Goal: Information Seeking & Learning: Learn about a topic

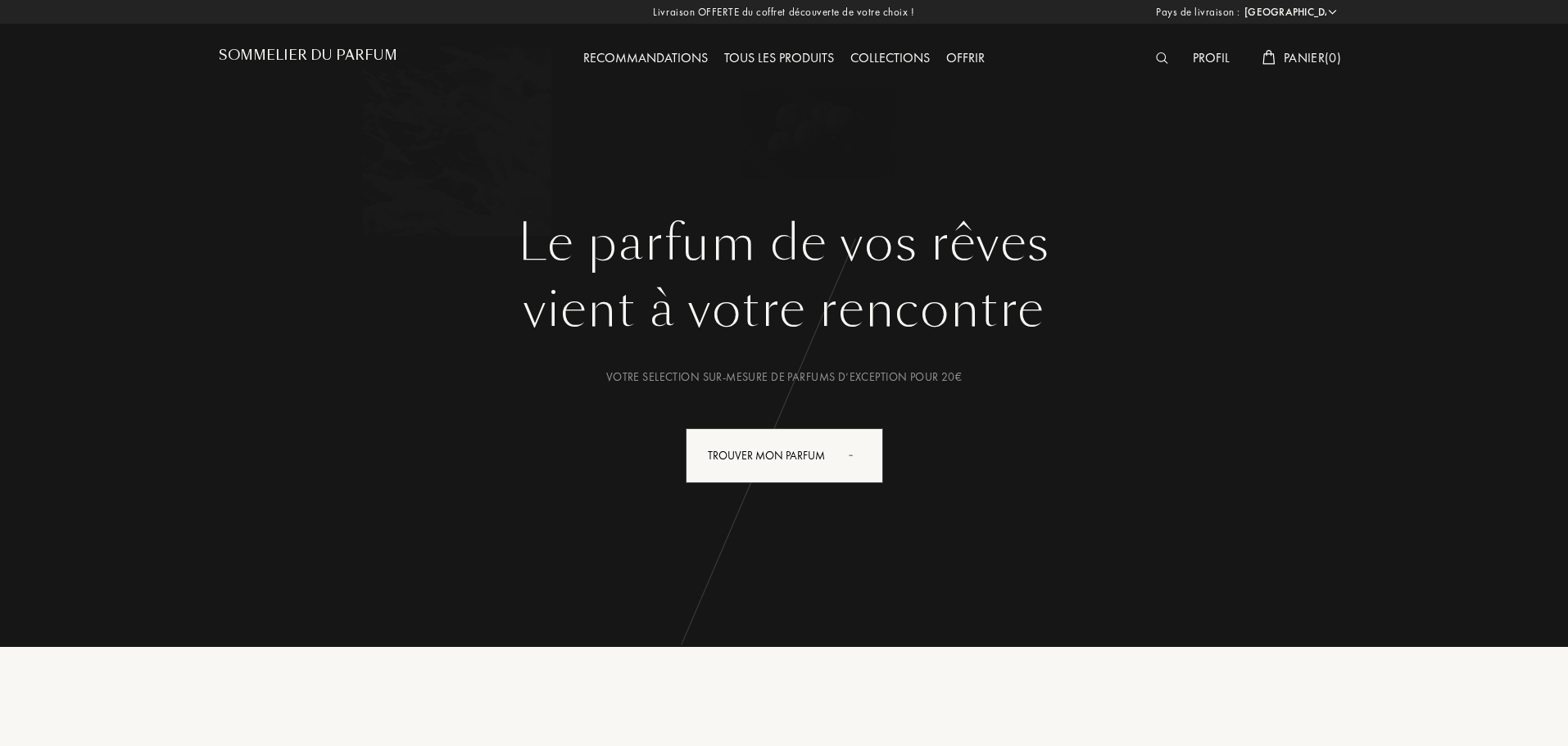
select select "FR"
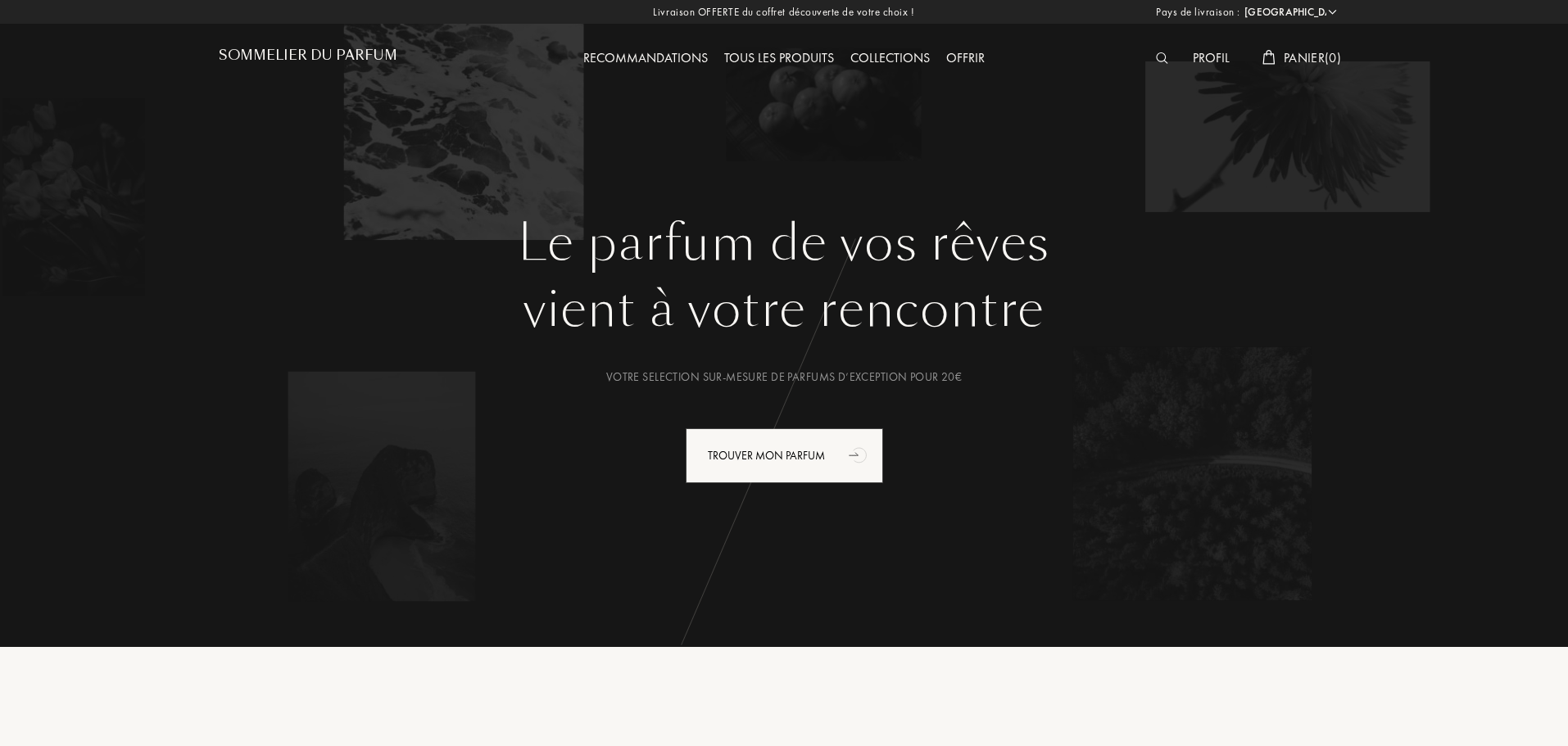
click at [1157, 59] on img at bounding box center [1162, 57] width 12 height 11
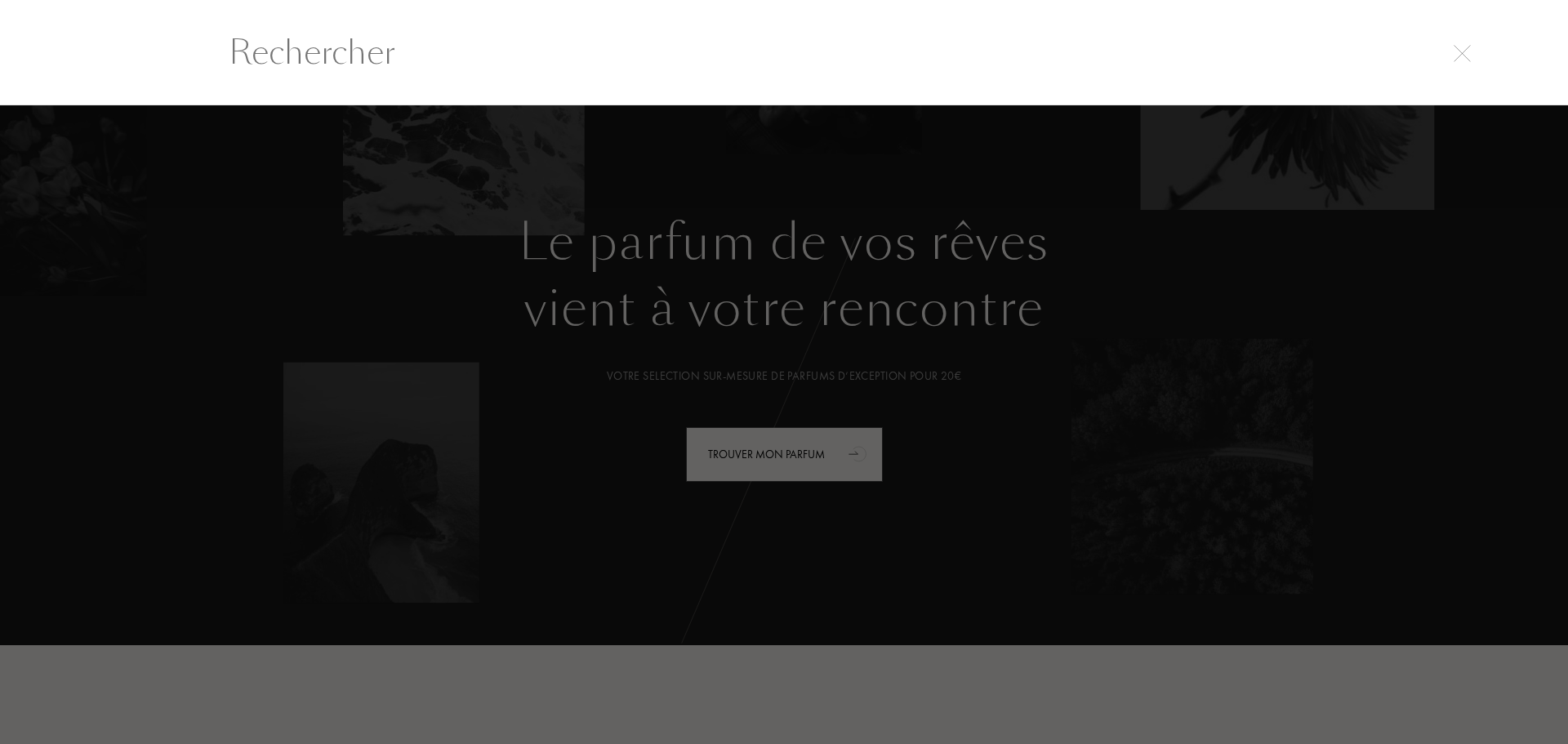
click at [688, 54] on input "text" at bounding box center [784, 53] width 1176 height 49
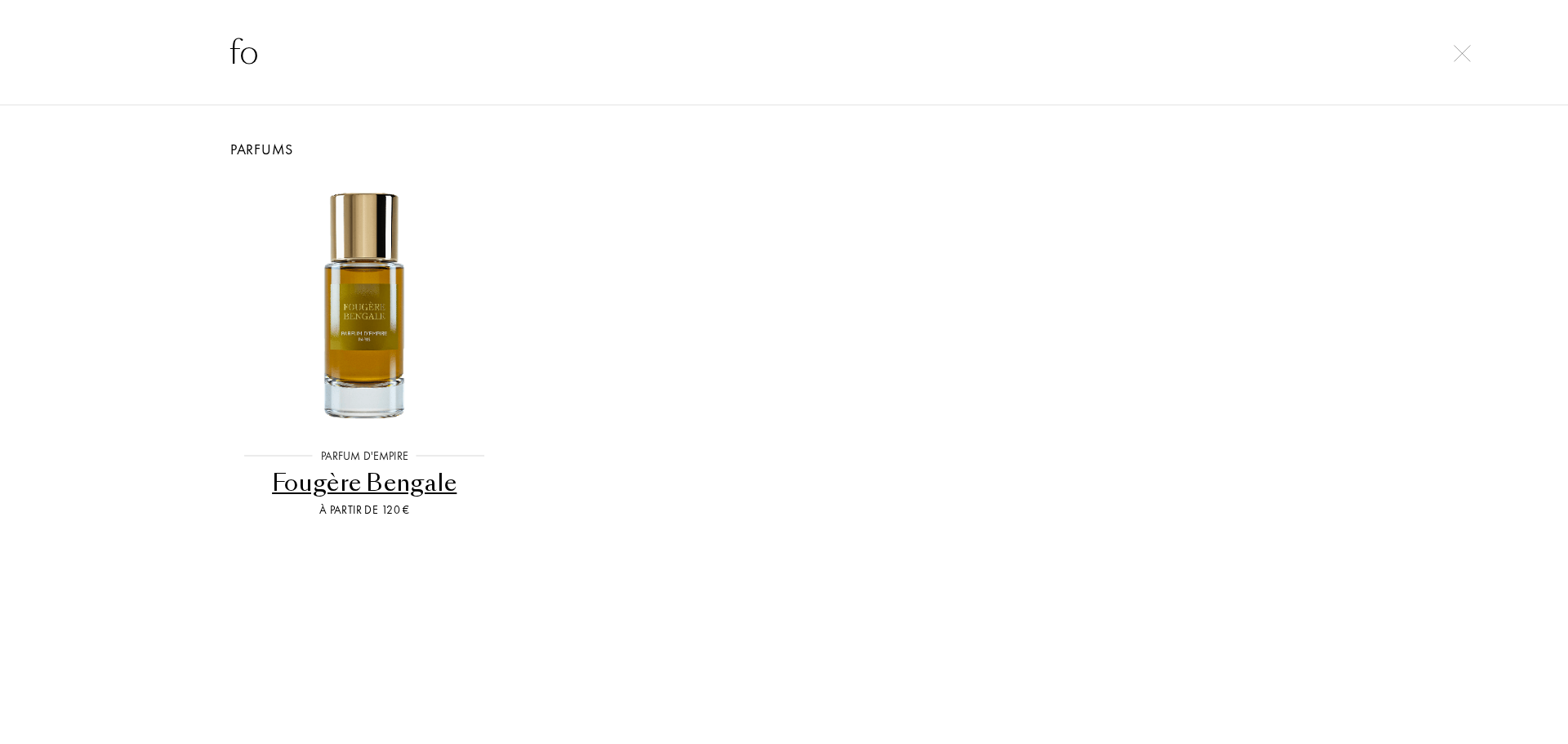
type input "f"
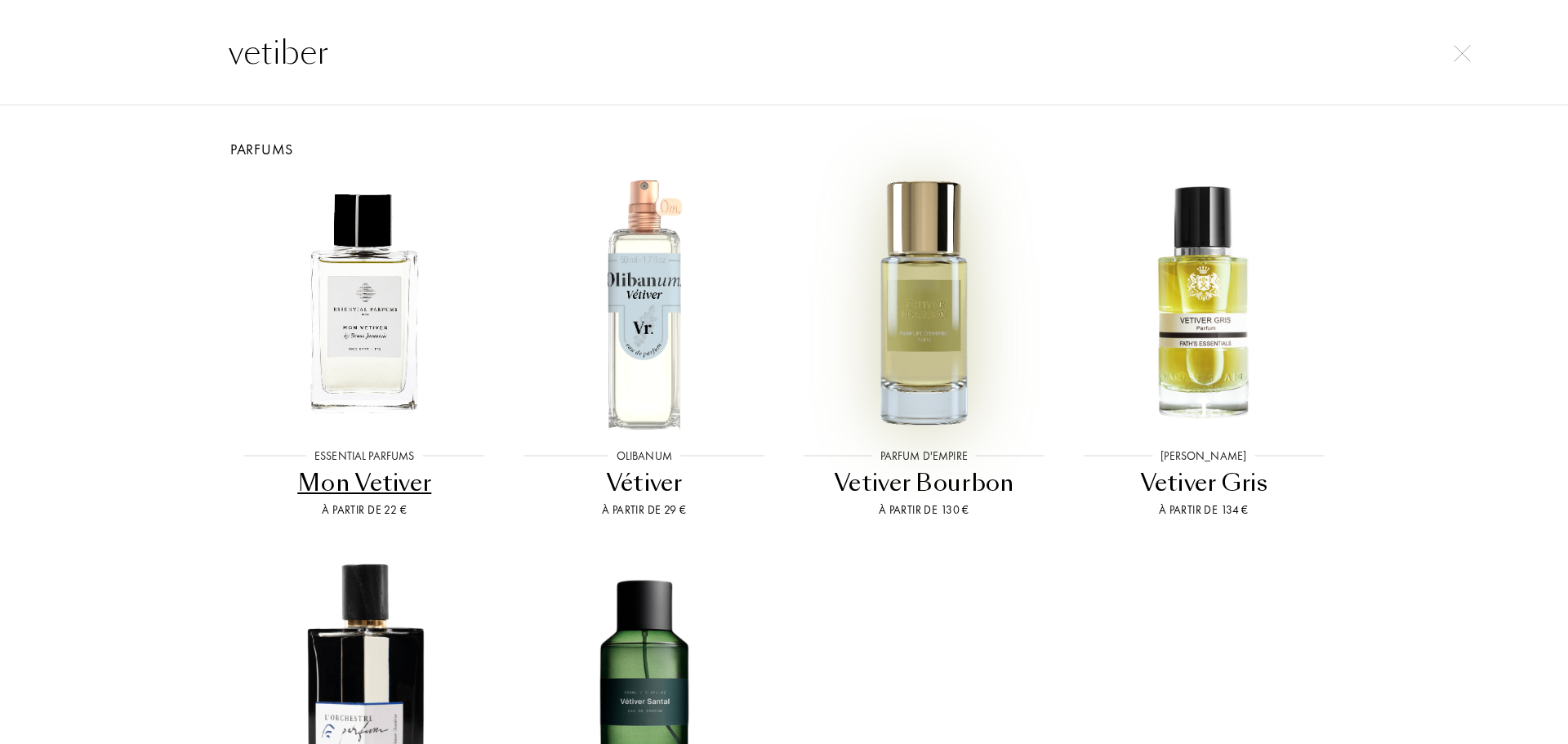
type input "vetiber"
click at [942, 257] on img at bounding box center [924, 304] width 252 height 252
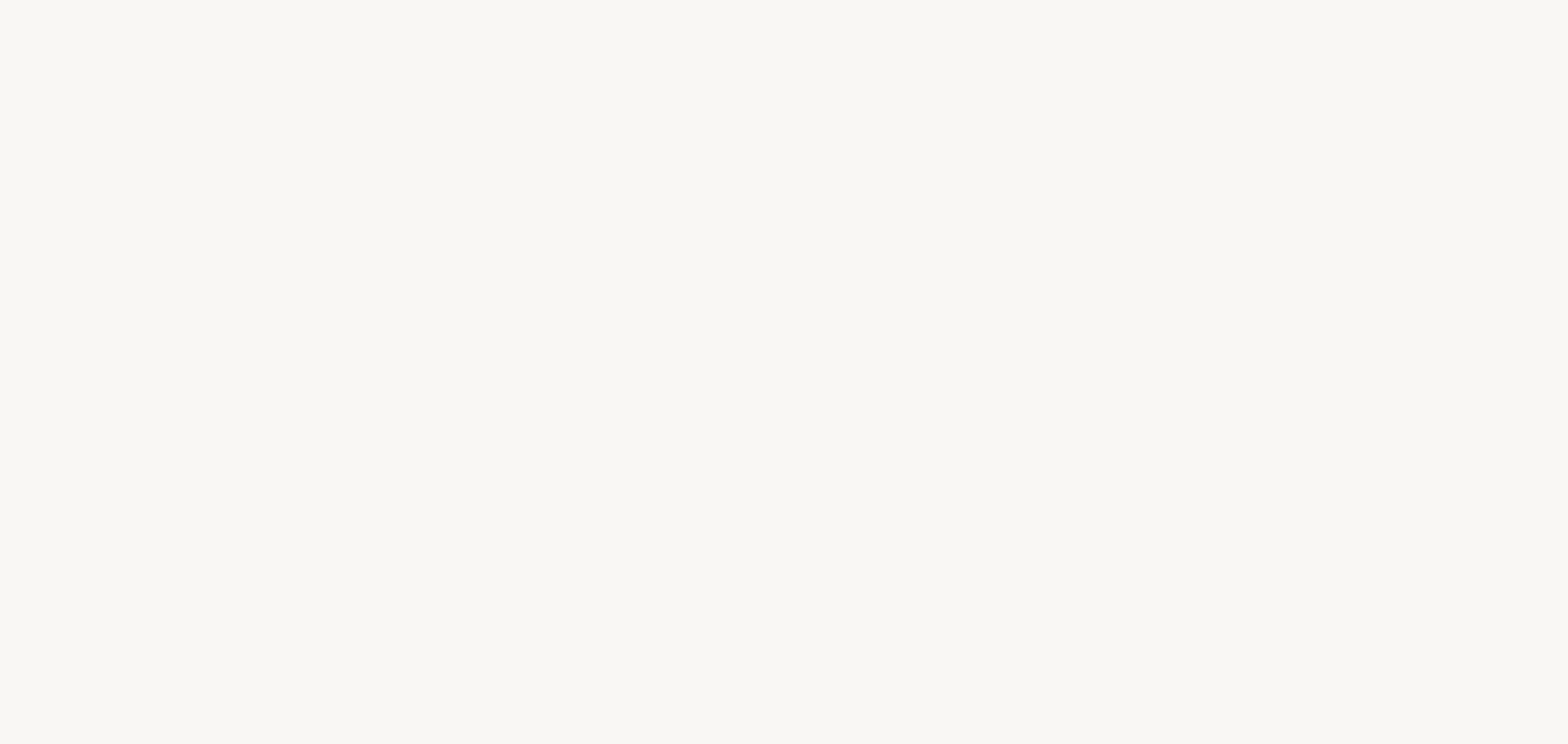
select select "FR"
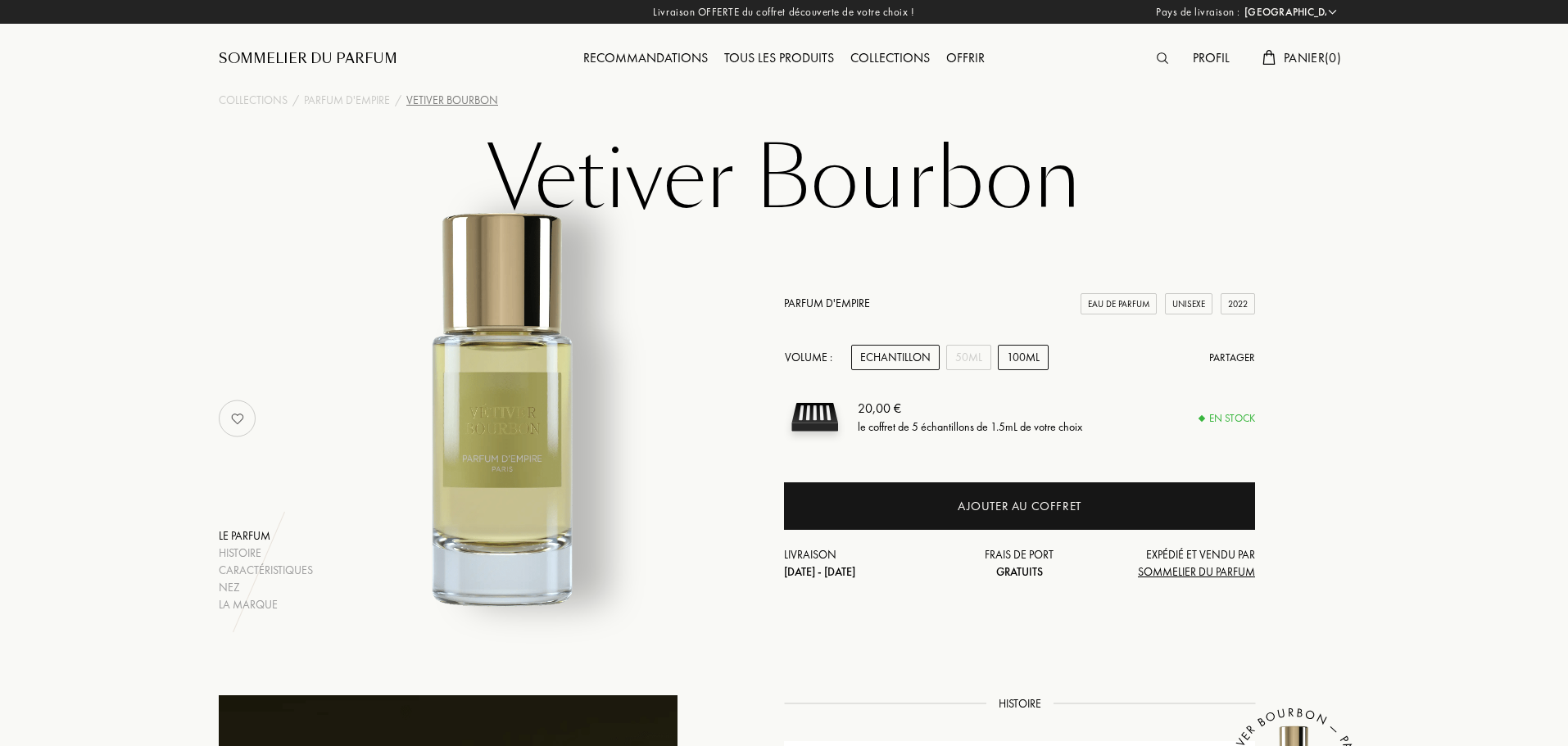
click at [1038, 359] on div "100mL" at bounding box center [1023, 358] width 51 height 26
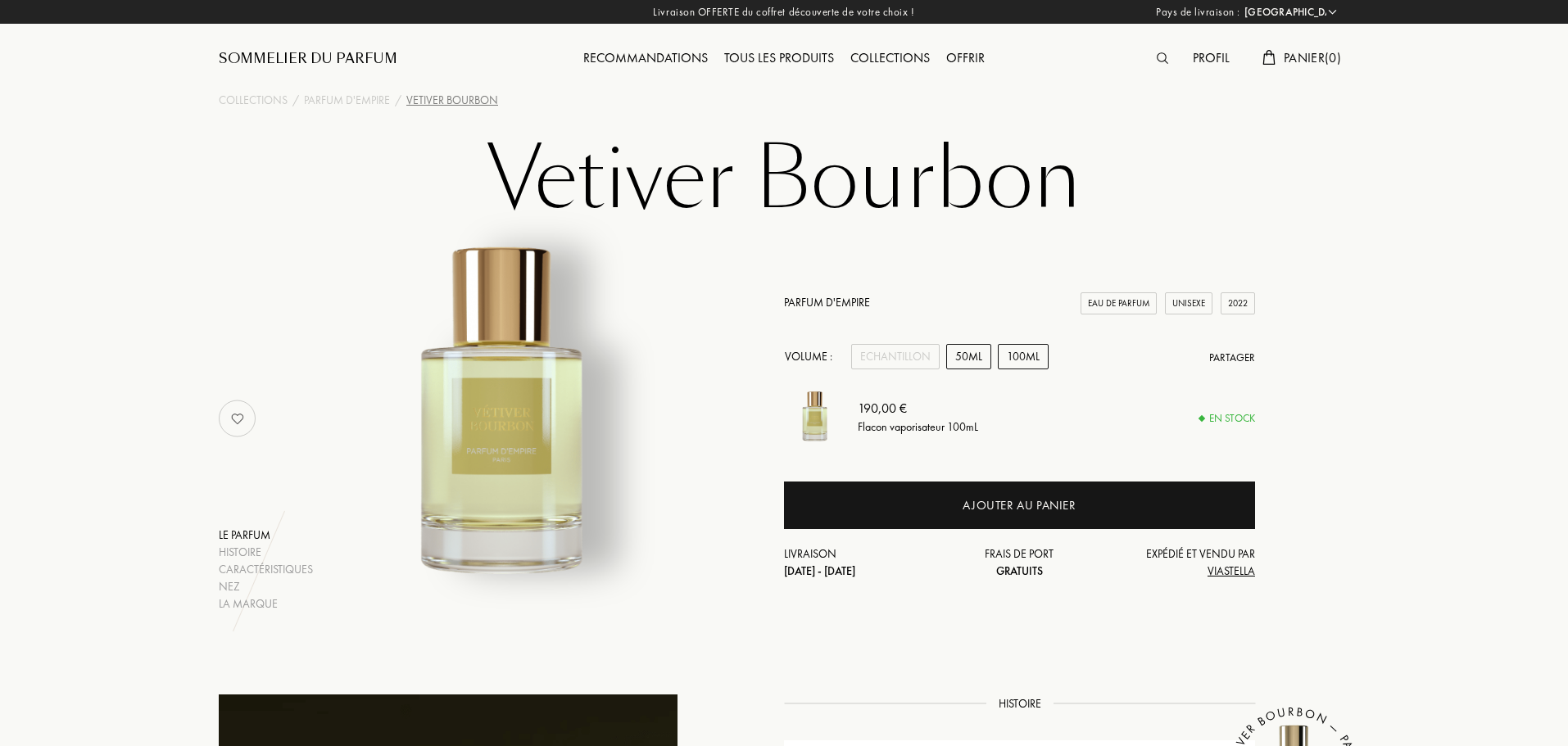
click at [986, 356] on div "50mL" at bounding box center [969, 357] width 45 height 26
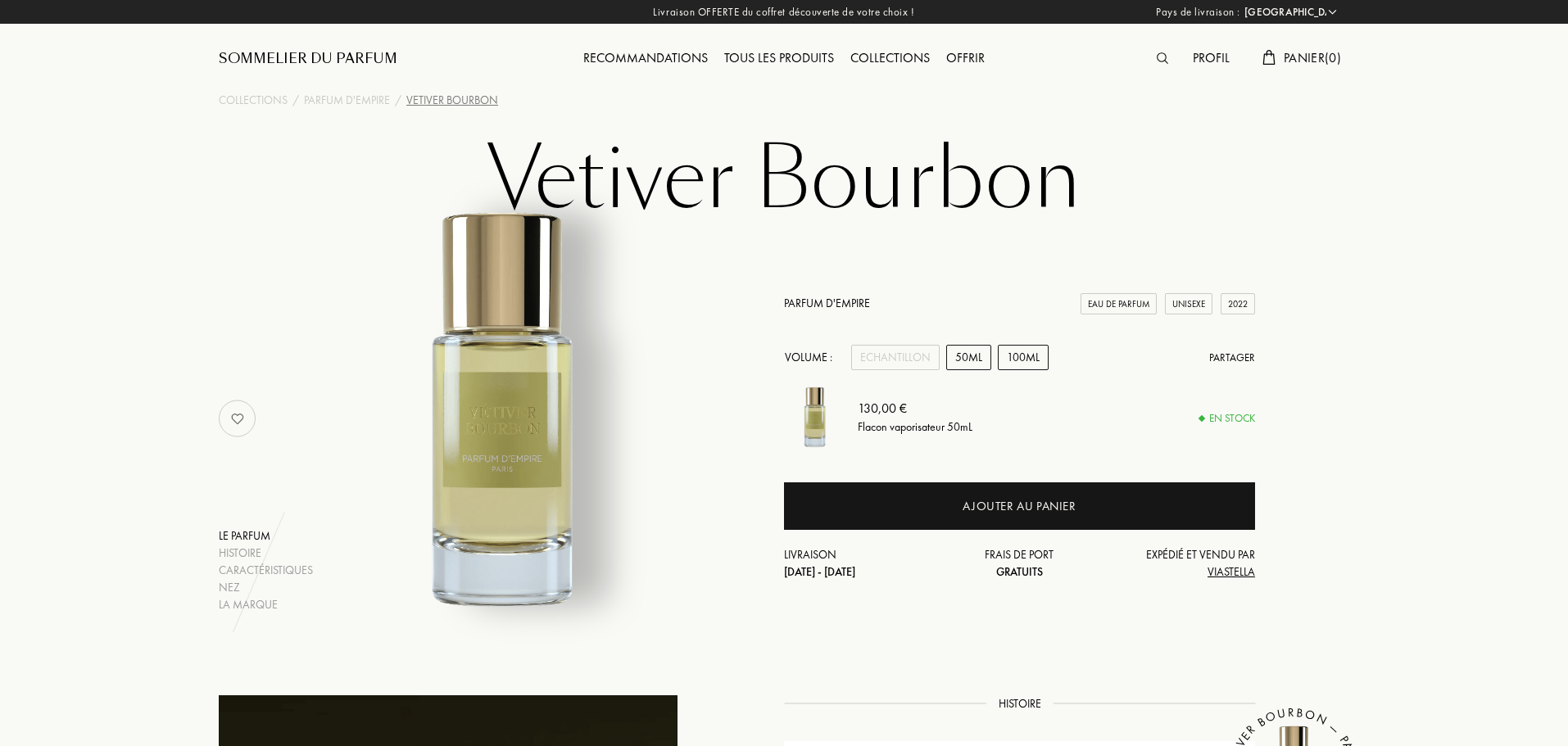
click at [1026, 358] on div "100mL" at bounding box center [1023, 358] width 51 height 26
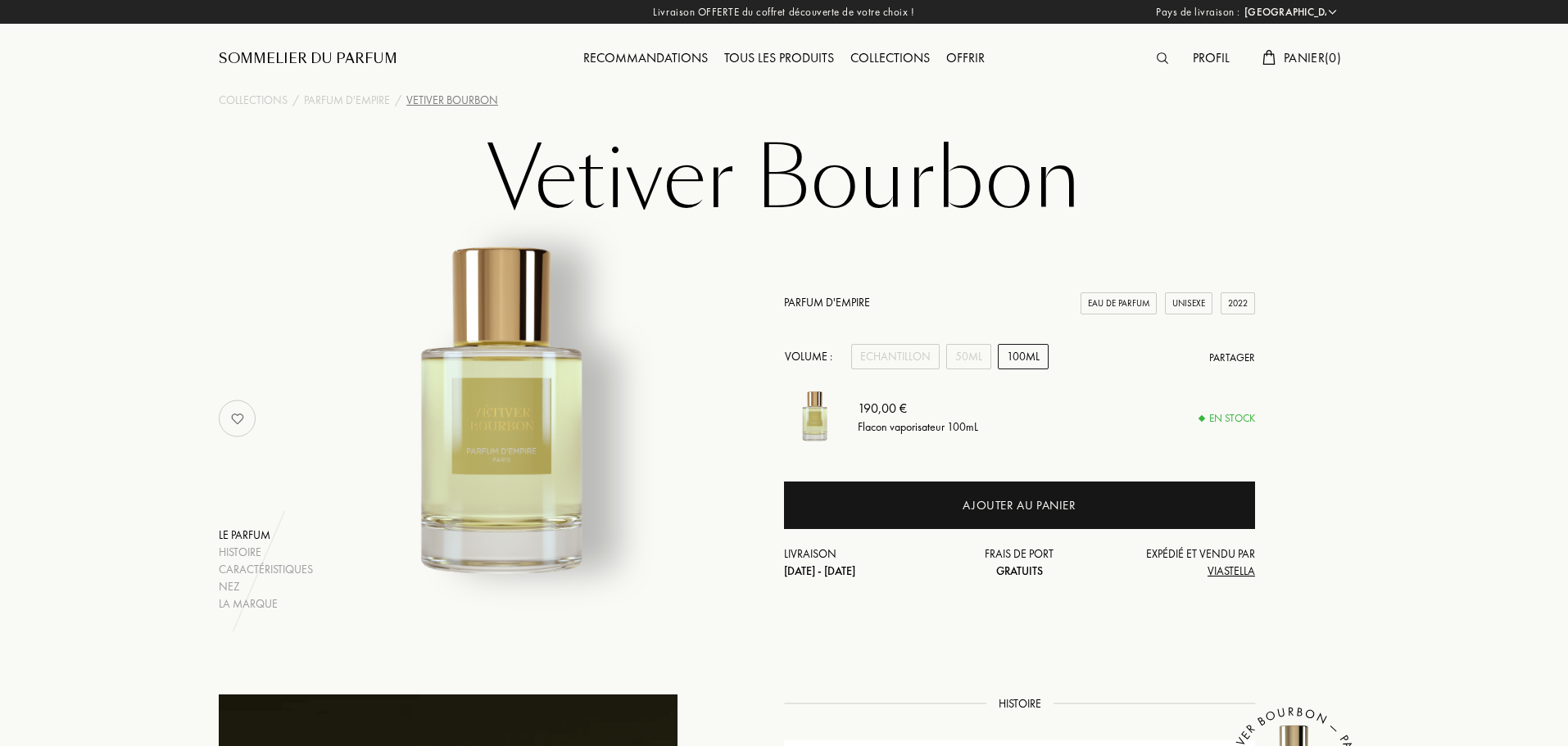
click at [826, 291] on div "Parfum d'Empire Eau de Parfum Unisexe 2022 Volume : Echantillon 50mL 100mL Part…" at bounding box center [1019, 418] width 471 height 388
click at [832, 298] on link "Parfum d'Empire" at bounding box center [826, 302] width 86 height 15
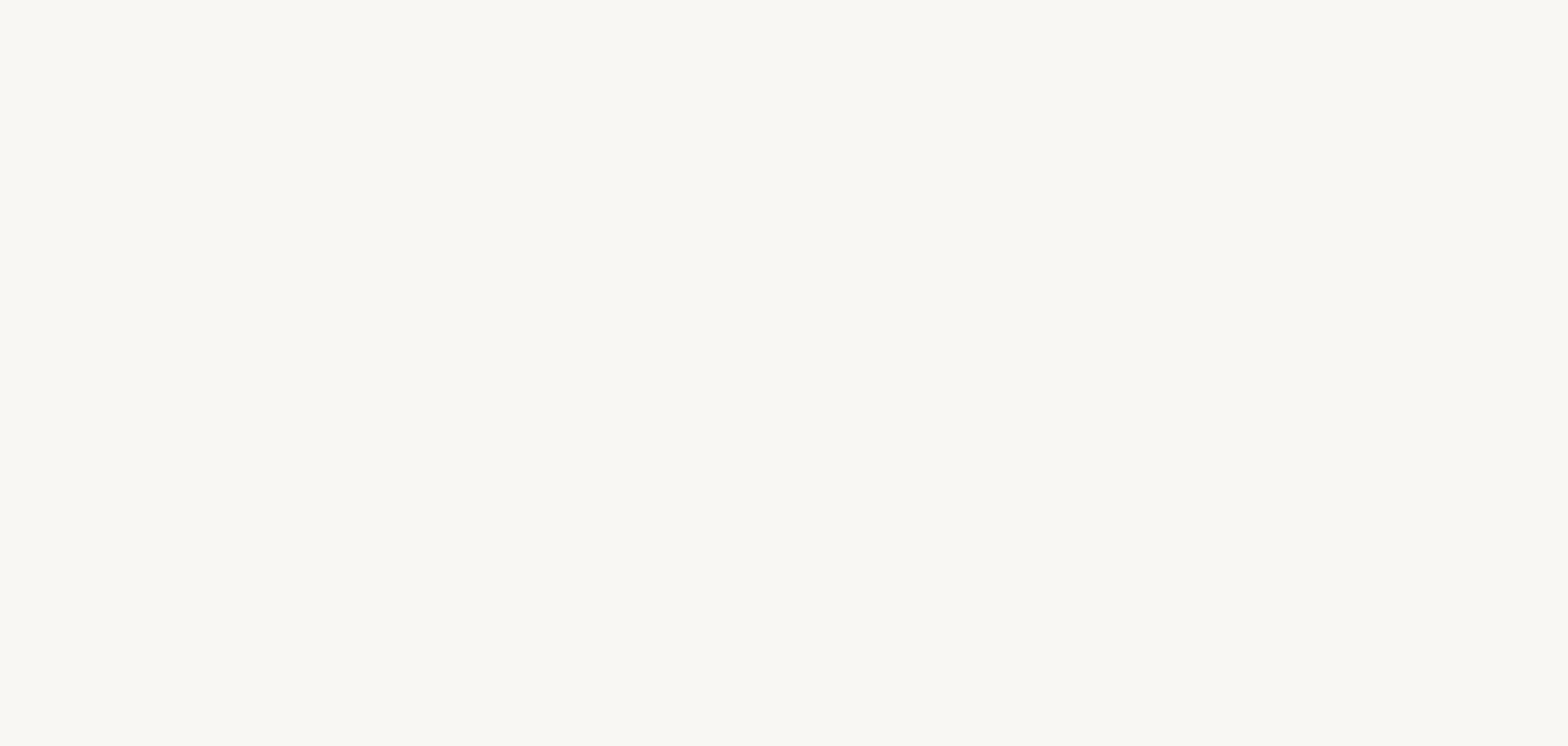
select select "FR"
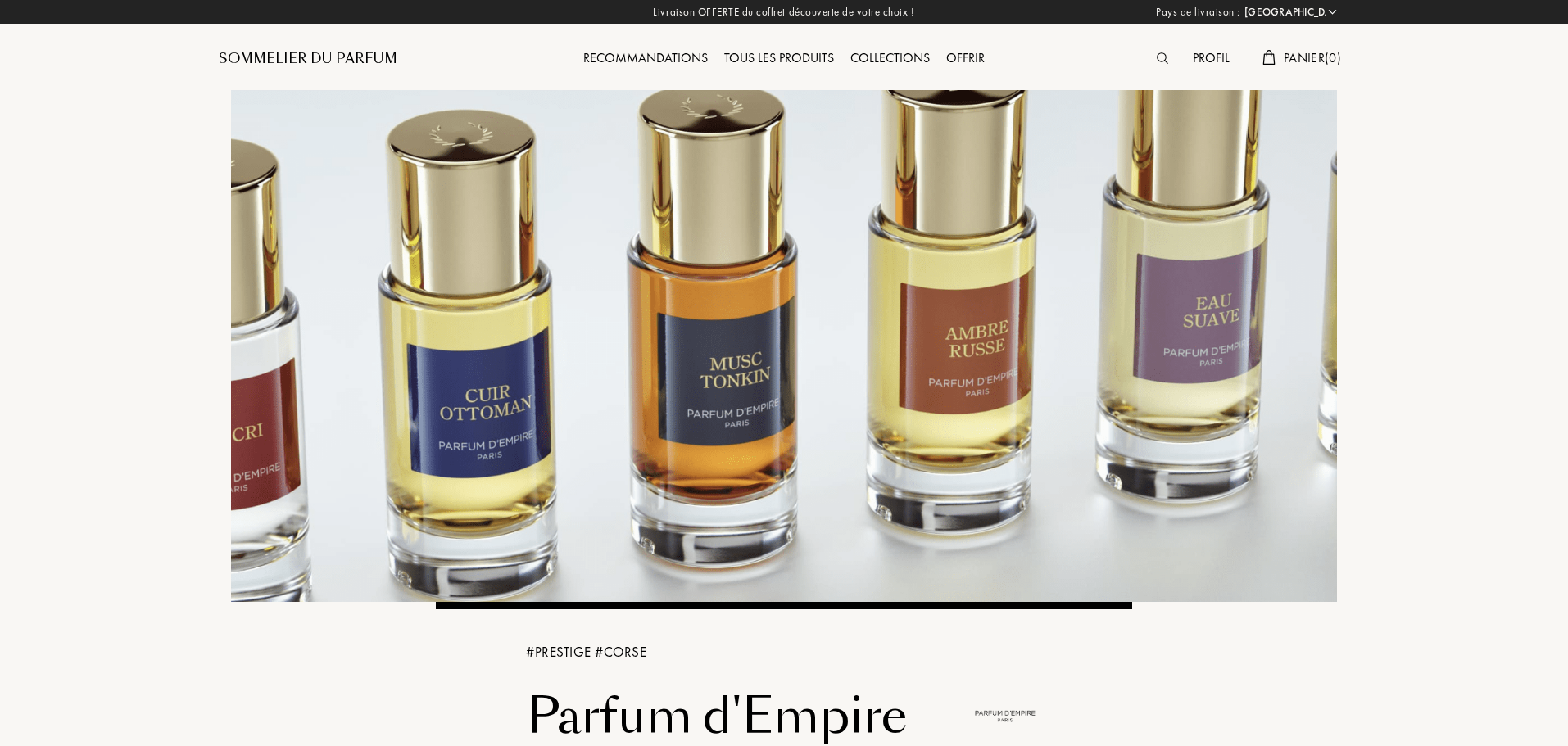
drag, startPoint x: 847, startPoint y: 607, endPoint x: 891, endPoint y: 608, distance: 44.0
